Goal: Find specific page/section: Find specific page/section

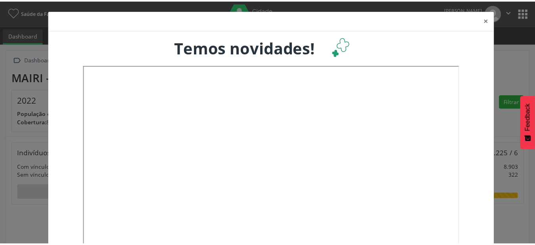
scroll to position [132, 177]
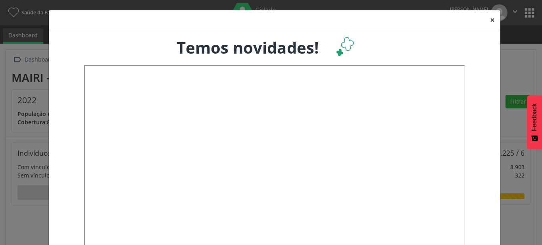
click at [489, 23] on button "×" at bounding box center [493, 19] width 16 height 19
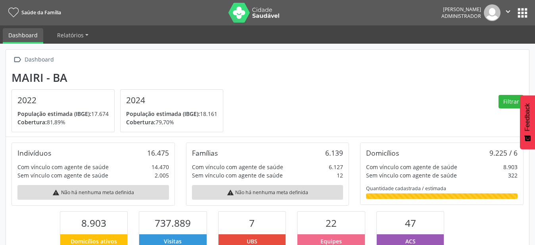
scroll to position [396784, 396741]
click at [528, 15] on button "apps" at bounding box center [523, 13] width 14 height 14
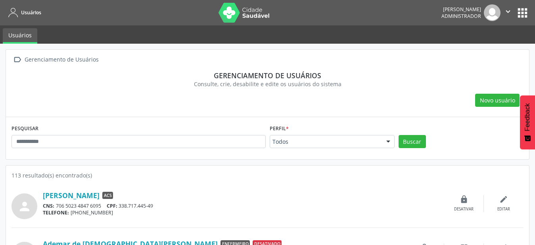
click at [360, 148] on div "Todos" at bounding box center [332, 141] width 125 height 13
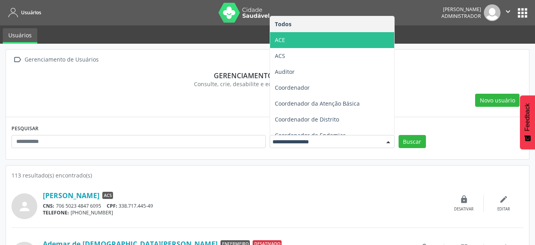
click at [356, 41] on span "ACE" at bounding box center [332, 40] width 124 height 16
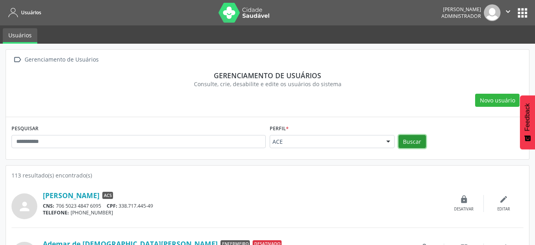
click at [415, 144] on button "Buscar" at bounding box center [412, 141] width 27 height 13
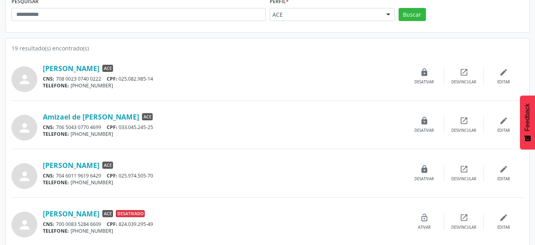
scroll to position [121, 0]
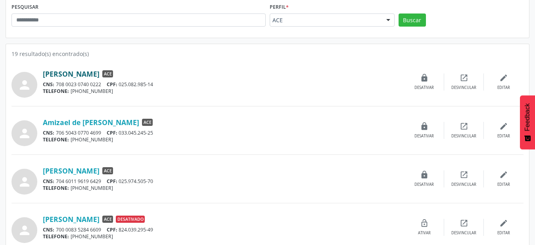
click at [91, 78] on link "[PERSON_NAME]" at bounding box center [71, 73] width 57 height 9
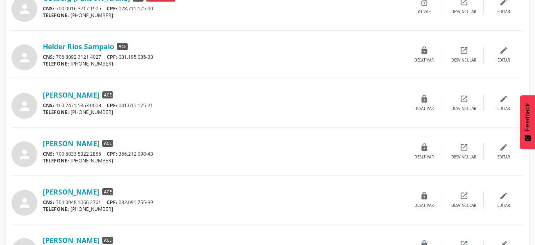
scroll to position [648, 0]
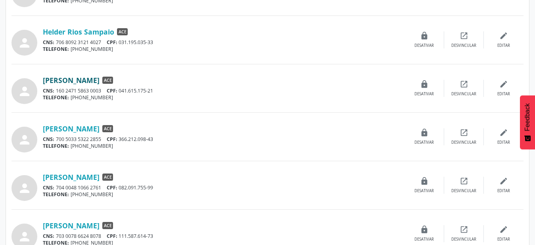
click at [100, 78] on link "[PERSON_NAME]" at bounding box center [71, 80] width 57 height 9
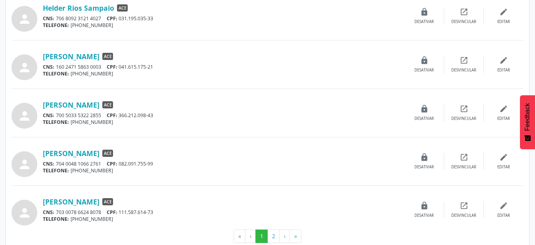
scroll to position [687, 0]
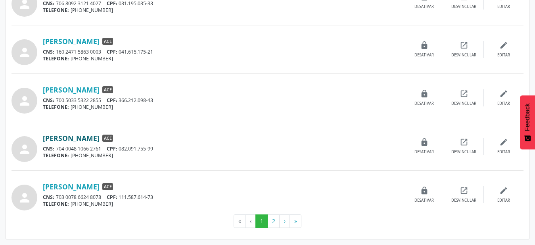
click at [100, 137] on link "[PERSON_NAME]" at bounding box center [71, 138] width 57 height 9
click at [276, 215] on button "2" at bounding box center [274, 220] width 12 height 13
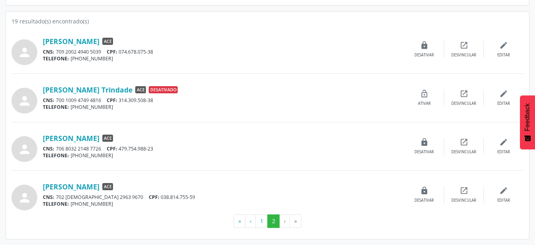
scroll to position [73, 0]
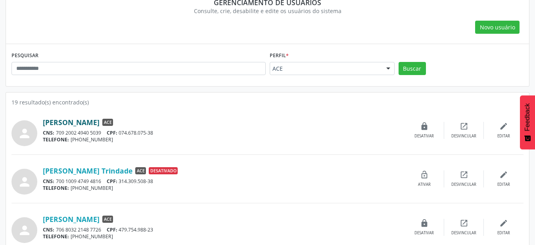
click at [91, 119] on link "[PERSON_NAME]" at bounding box center [71, 122] width 57 height 9
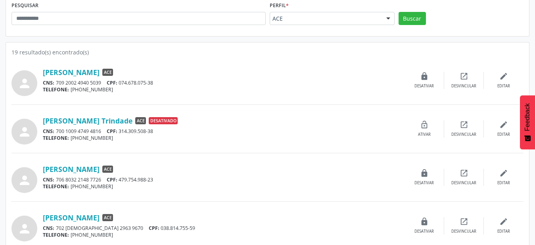
scroll to position [154, 0]
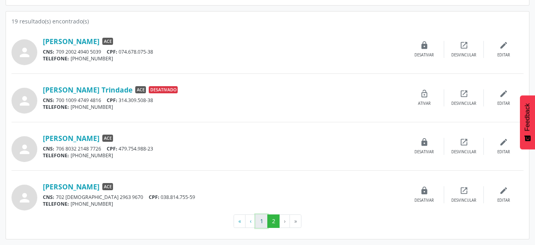
click at [264, 218] on button "1" at bounding box center [262, 220] width 12 height 13
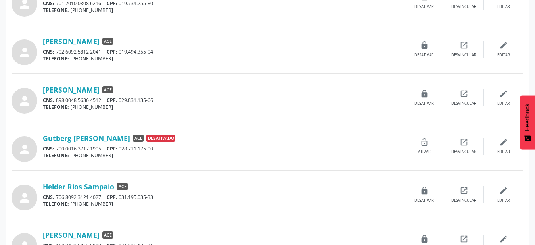
scroll to position [567, 0]
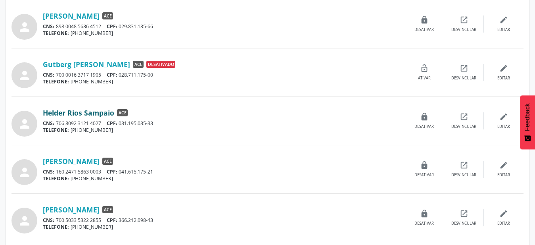
click at [104, 112] on link "Helder Rios Sampaio" at bounding box center [78, 112] width 71 height 9
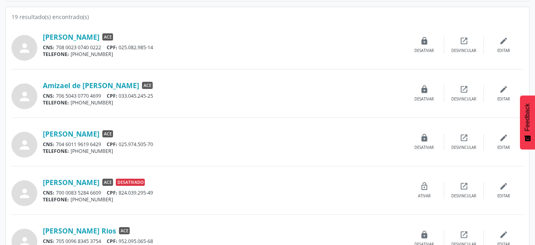
scroll to position [81, 0]
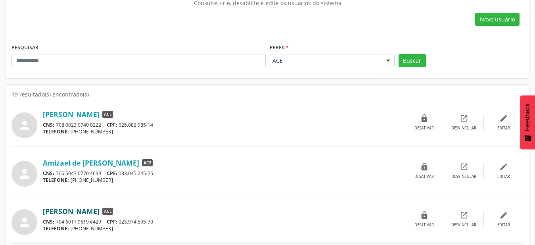
click at [100, 210] on link "[PERSON_NAME]" at bounding box center [71, 211] width 57 height 9
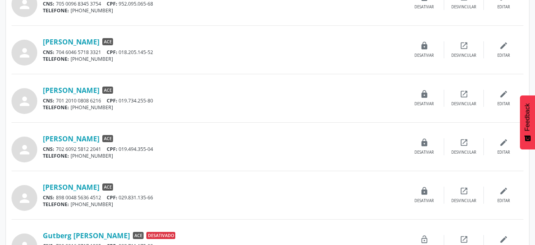
scroll to position [364, 0]
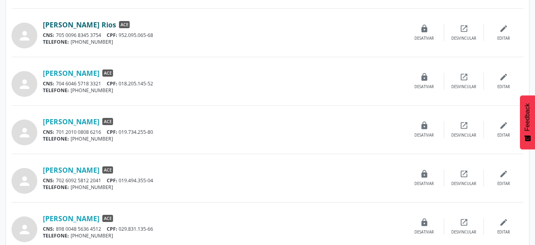
click at [82, 21] on link "[PERSON_NAME] Rios" at bounding box center [79, 24] width 73 height 9
